Goal: Task Accomplishment & Management: Manage account settings

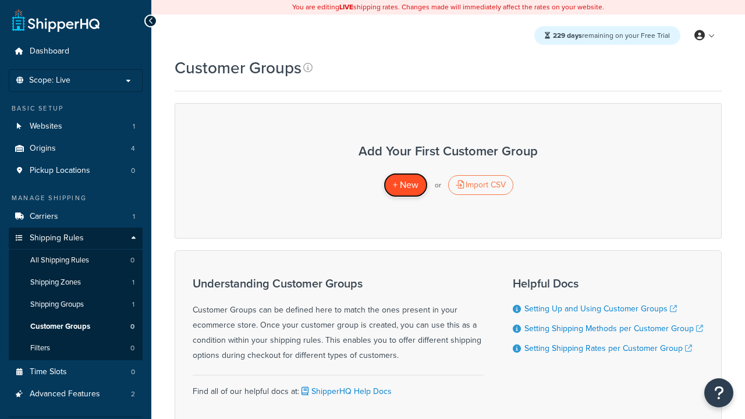
click at [405, 185] on span "+ New" at bounding box center [406, 184] width 26 height 13
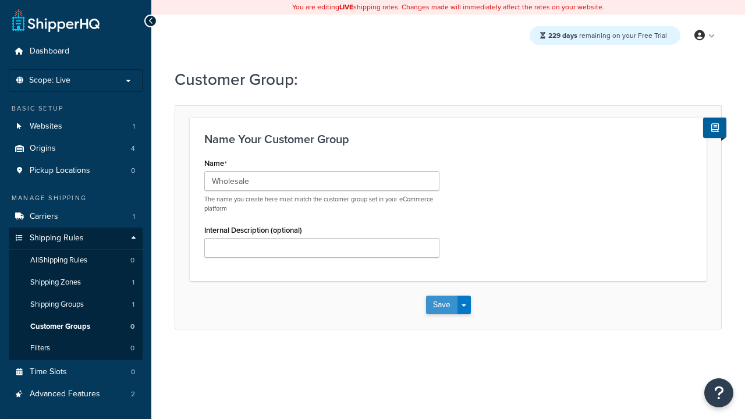
type input "Wholesale"
click at [441, 305] on button "Save" at bounding box center [441, 305] width 31 height 19
type input "Retail"
click at [441, 305] on button "Save" at bounding box center [441, 305] width 31 height 19
type input "Not Authenticated"
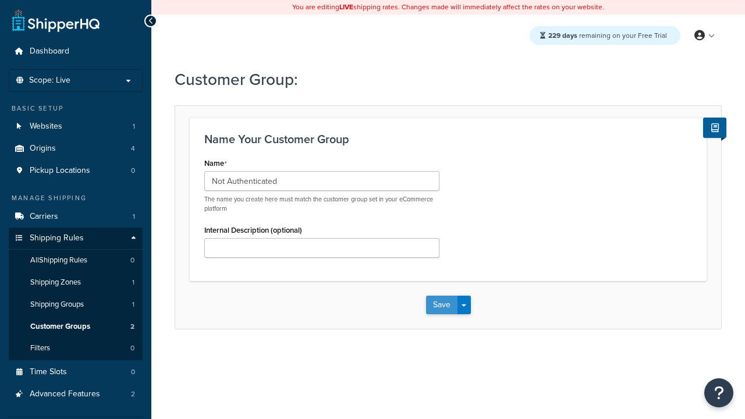
click at [441, 305] on button "Save" at bounding box center [441, 305] width 31 height 19
type input "Logged in"
click at [441, 305] on button "Save" at bounding box center [441, 305] width 31 height 19
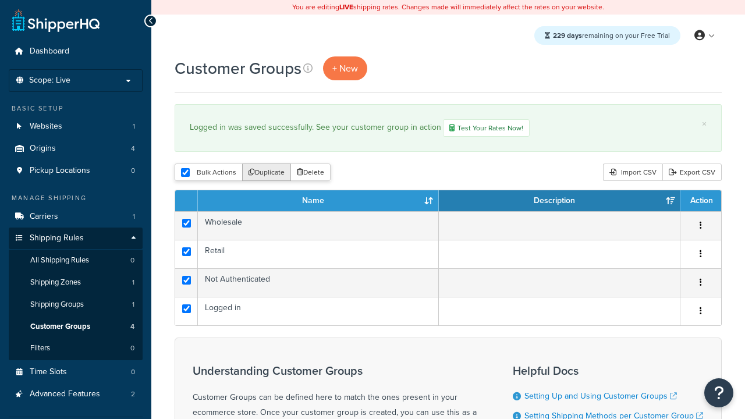
click at [267, 173] on button "Duplicate" at bounding box center [266, 172] width 49 height 17
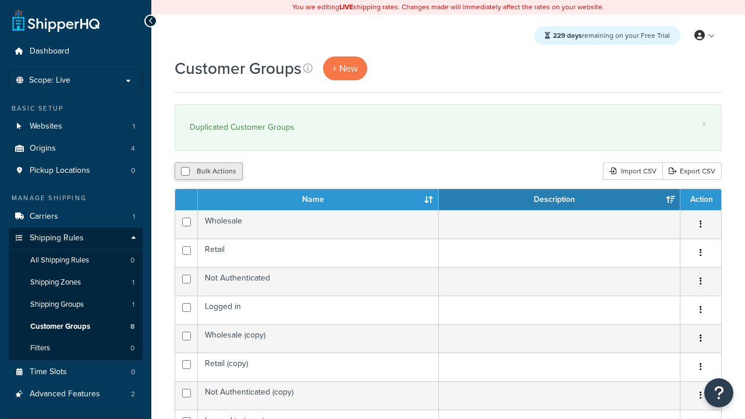
click at [208, 172] on button "Bulk Actions" at bounding box center [209, 170] width 68 height 17
checkbox input "true"
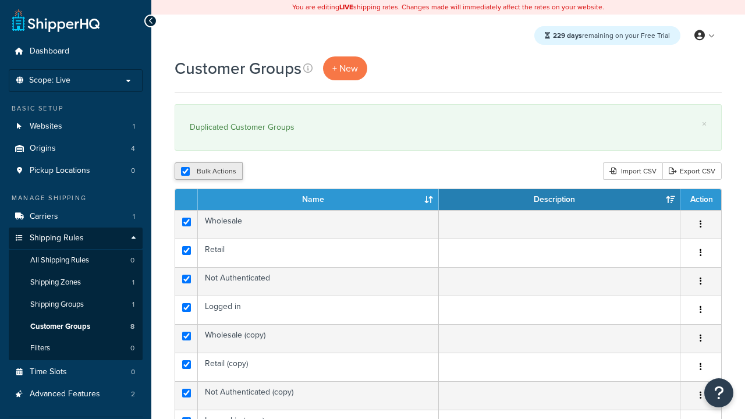
checkbox input "true"
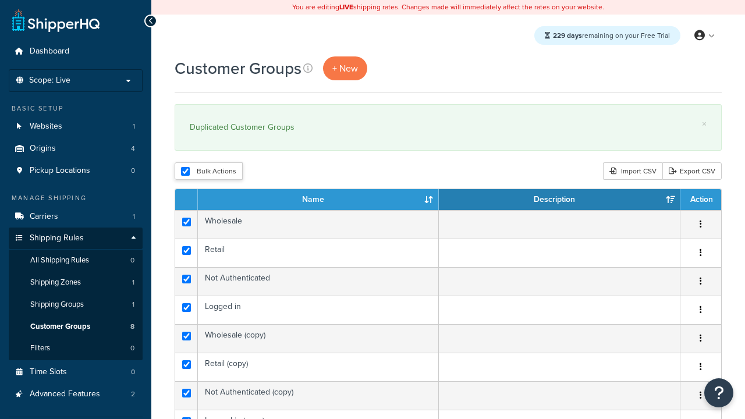
click at [0, 0] on button "Delete" at bounding box center [0, 0] width 0 height 0
